Goal: Task Accomplishment & Management: Manage account settings

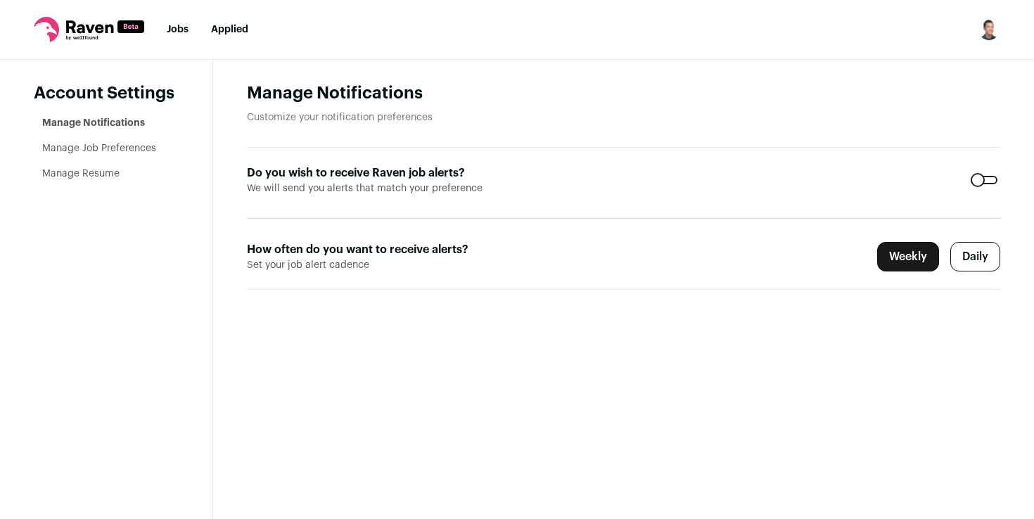
click at [179, 32] on link "Jobs" at bounding box center [178, 30] width 22 height 10
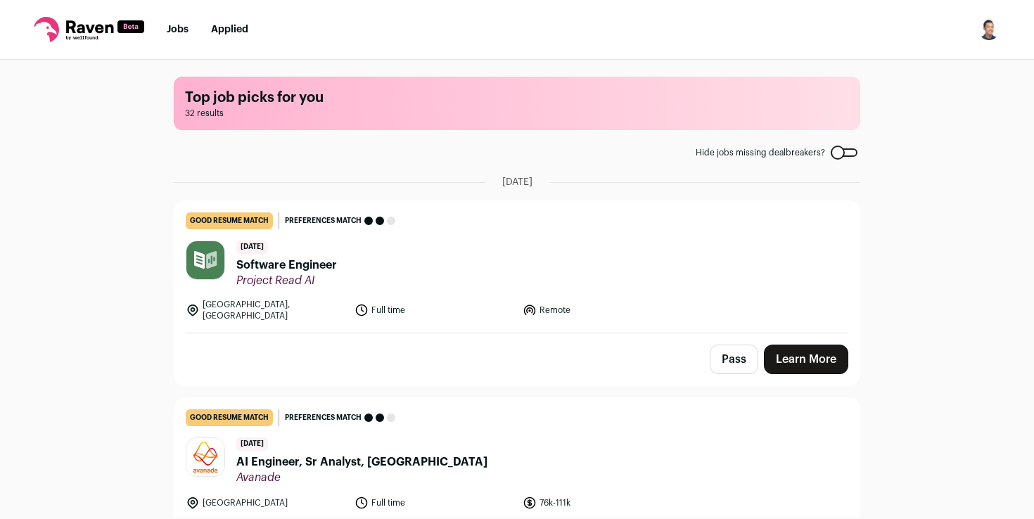
click at [993, 31] on img "Open dropdown" at bounding box center [989, 29] width 23 height 23
click at [914, 75] on link "Settings" at bounding box center [921, 66] width 155 height 34
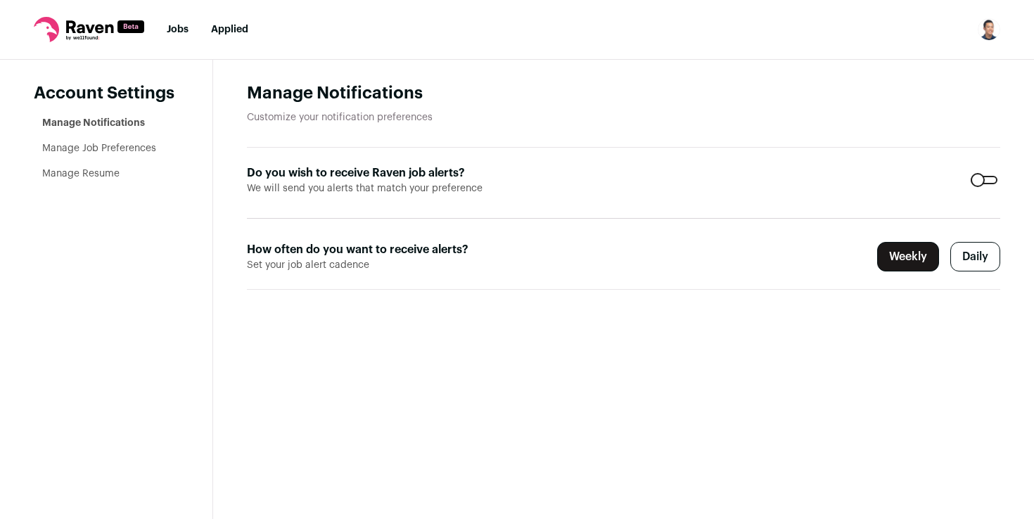
click at [100, 174] on link "Manage Resume" at bounding box center [80, 174] width 77 height 10
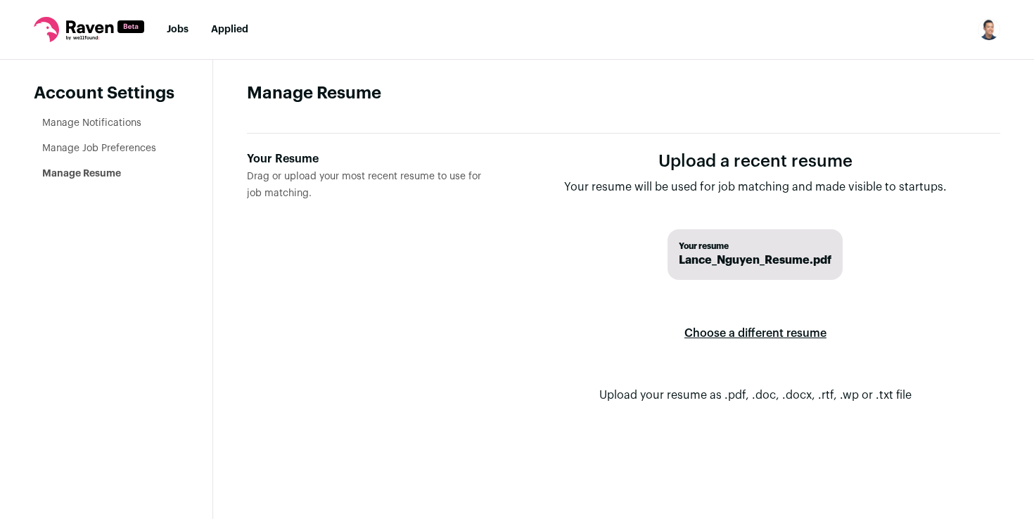
click at [729, 333] on label "Choose a different resume" at bounding box center [755, 333] width 142 height 39
click at [0, 0] on input "Your Resume Drag or upload your most recent resume to use for job matching." at bounding box center [0, 0] width 0 height 0
click at [525, 245] on form "Upload a recent resume Your resume will be used for job matching and made visib…" at bounding box center [756, 289] width 490 height 276
click at [178, 26] on link "Jobs" at bounding box center [178, 30] width 22 height 10
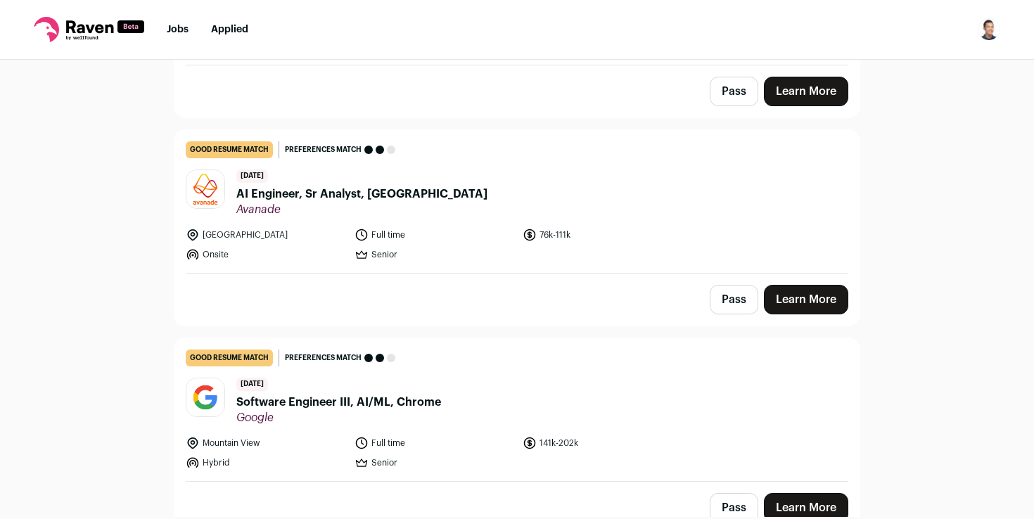
scroll to position [272, 0]
